Goal: Task Accomplishment & Management: Complete application form

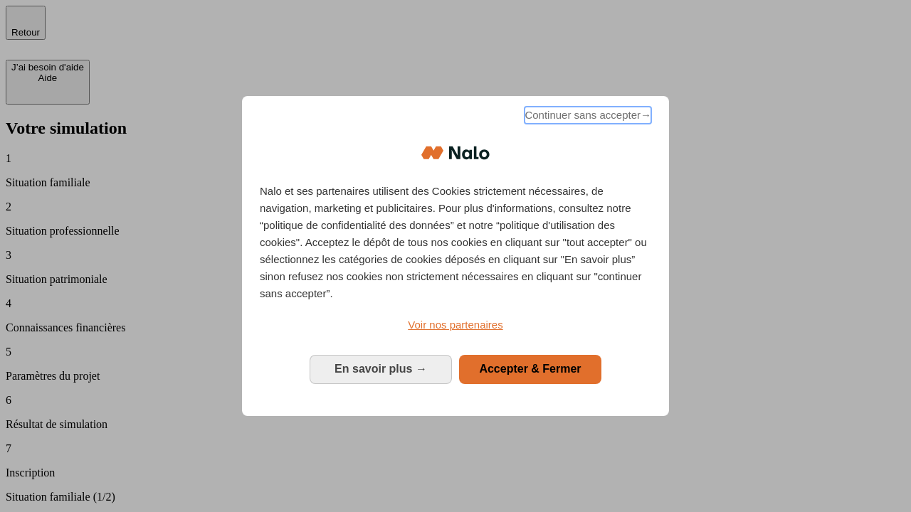
click at [586, 117] on span "Continuer sans accepter →" at bounding box center [587, 115] width 127 height 17
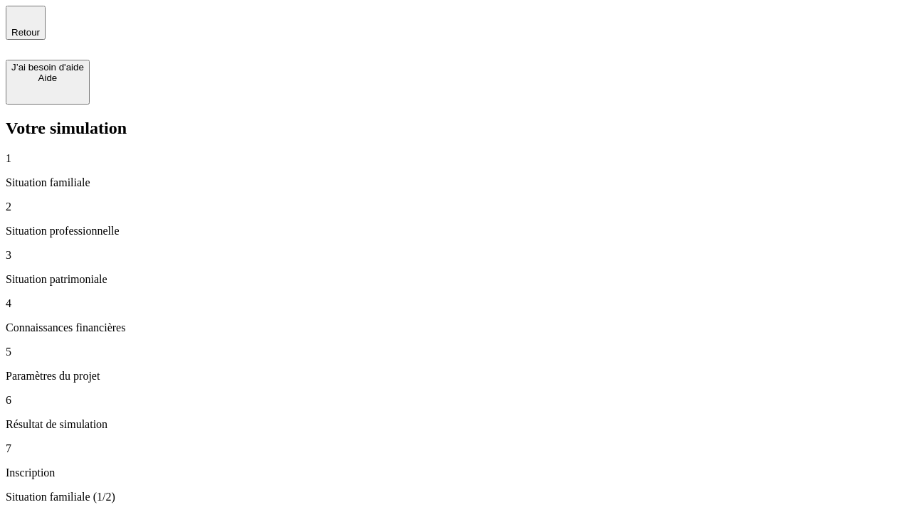
type input "30 000"
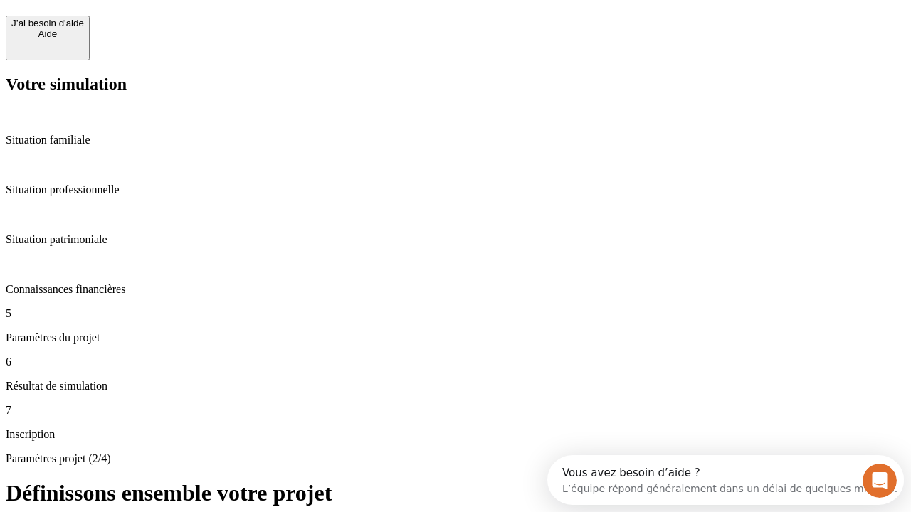
scroll to position [27, 0]
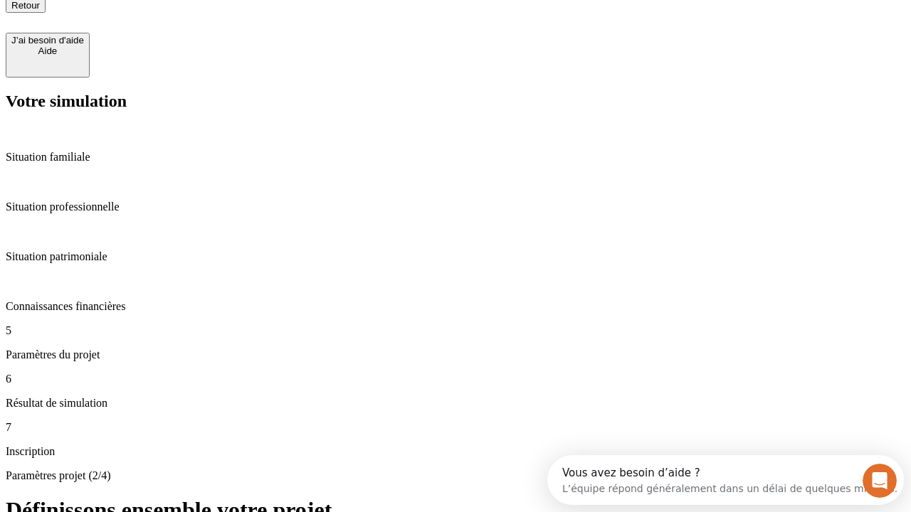
type input "25"
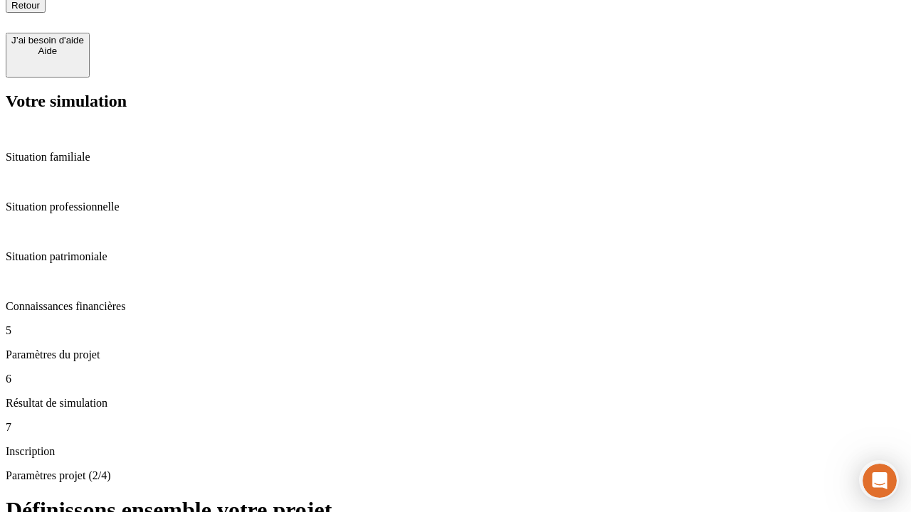
type input "64"
type input "1 000"
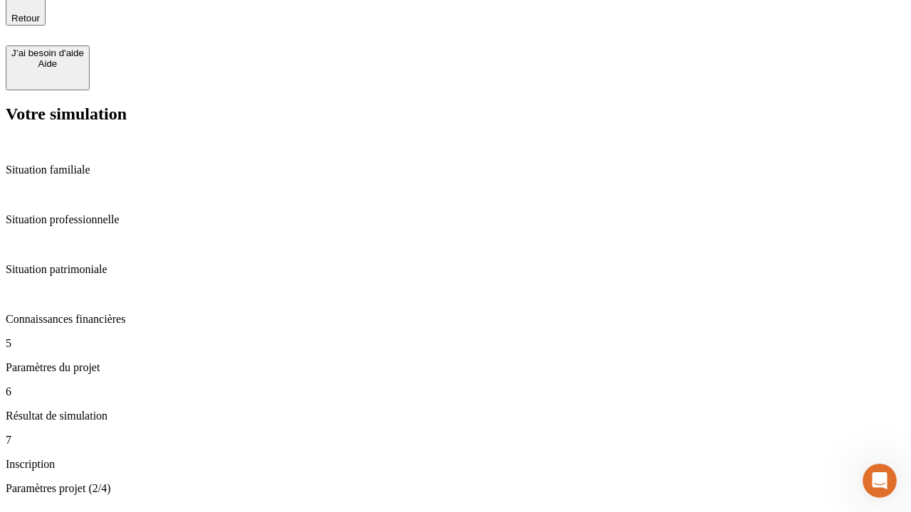
type input "640"
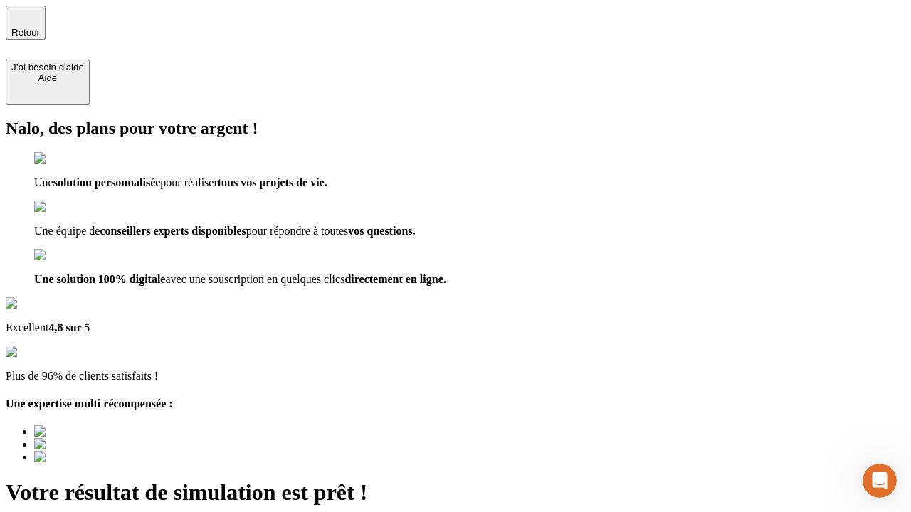
type input "[EMAIL_ADDRESS][PERSON_NAME][DOMAIN_NAME]"
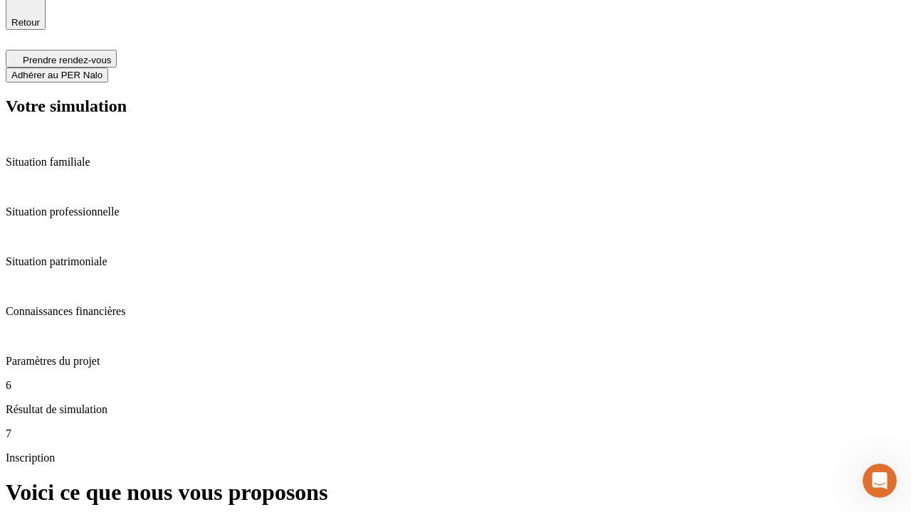
click at [102, 70] on span "Adhérer au PER Nalo" at bounding box center [56, 75] width 91 height 11
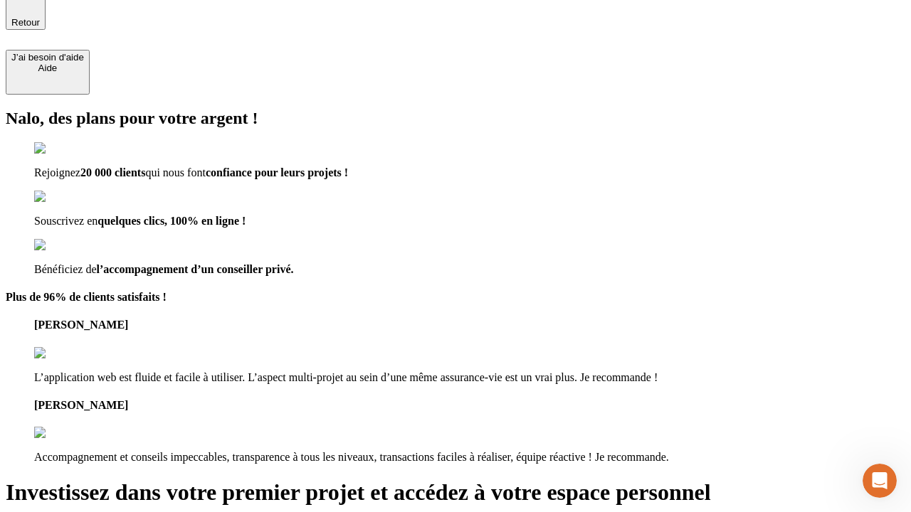
scroll to position [9, 0]
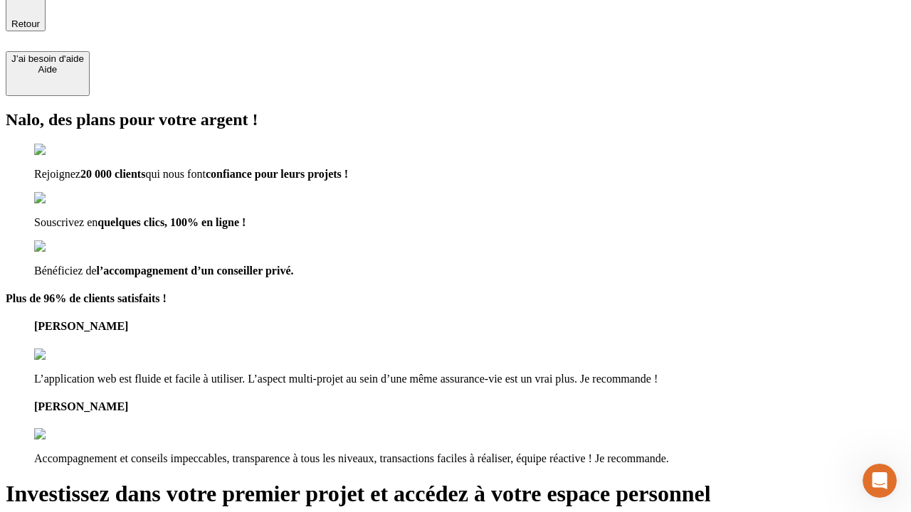
type input "abc"
